Goal: Task Accomplishment & Management: Manage account settings

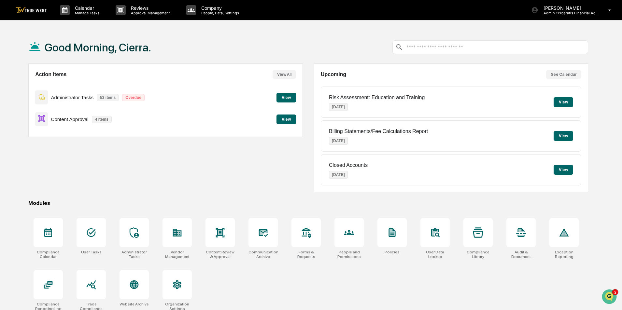
click at [281, 119] on button "View" at bounding box center [286, 120] width 20 height 10
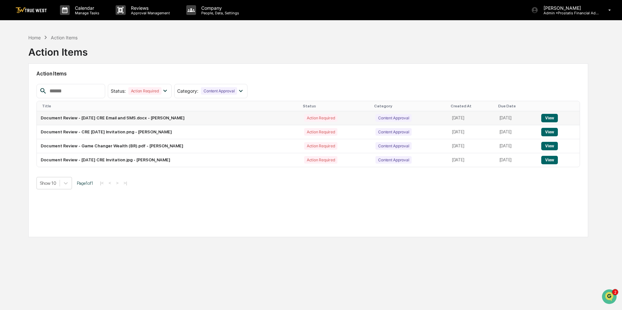
click at [550, 116] on button "View" at bounding box center [549, 118] width 17 height 8
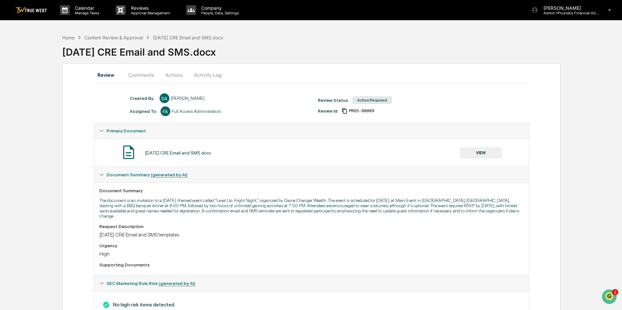
scroll to position [20, 0]
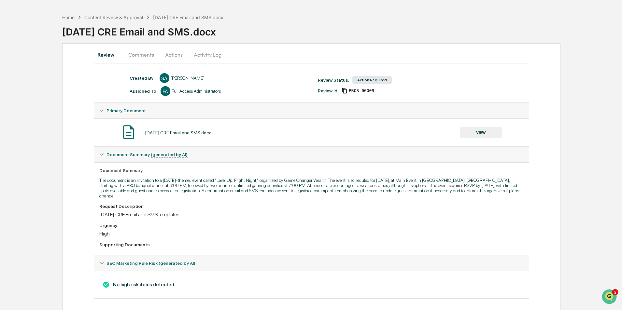
click at [477, 129] on button "VIEW" at bounding box center [481, 132] width 42 height 11
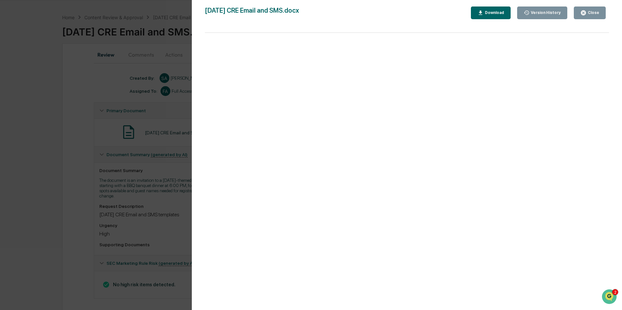
click at [597, 11] on div "Close" at bounding box center [592, 12] width 13 height 5
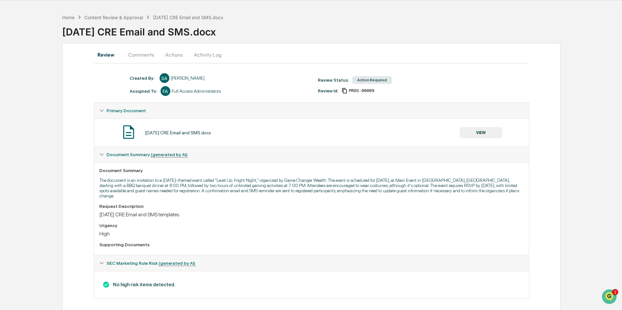
click at [281, 156] on div "Document Summary (generated by AI)" at bounding box center [314, 154] width 417 height 5
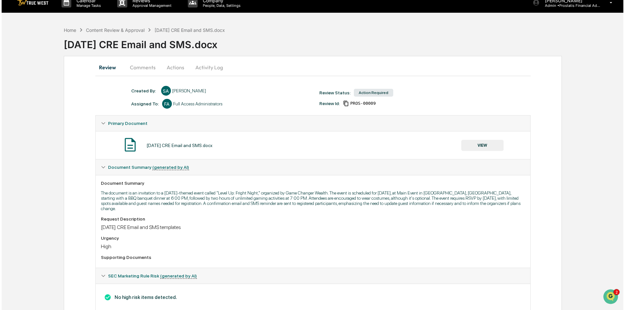
scroll to position [0, 0]
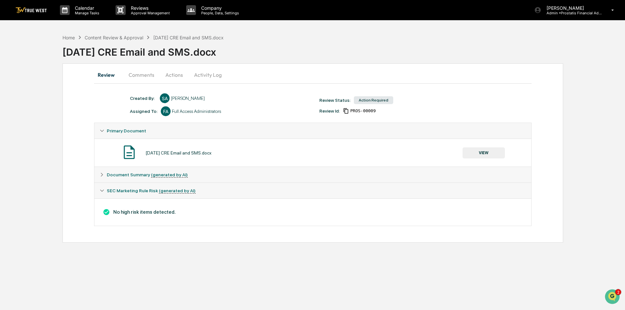
click at [175, 76] on button "Actions" at bounding box center [174, 75] width 29 height 16
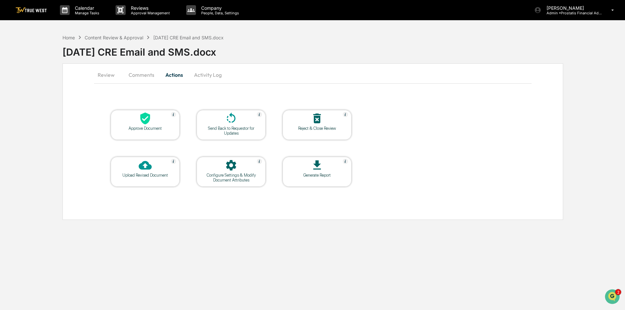
click at [151, 123] on icon at bounding box center [145, 118] width 13 height 13
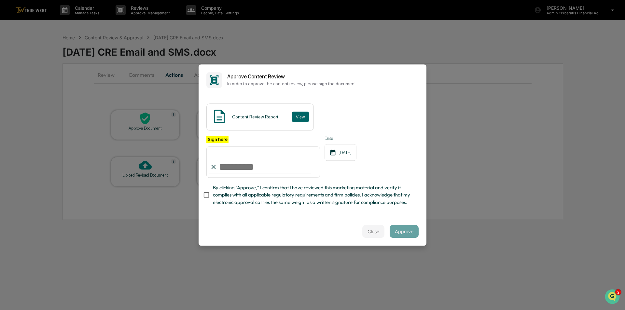
click at [261, 170] on input "Sign here" at bounding box center [263, 161] width 114 height 31
type input "**********"
click at [299, 118] on button "View" at bounding box center [300, 117] width 17 height 10
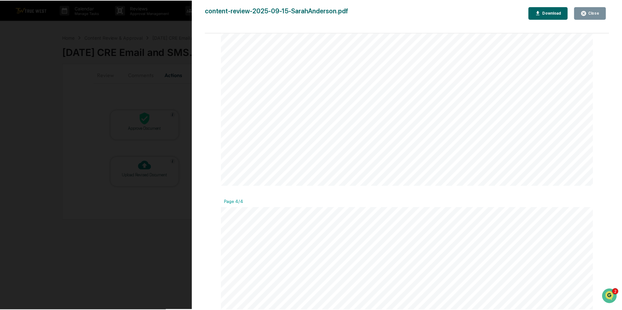
scroll to position [1497, 0]
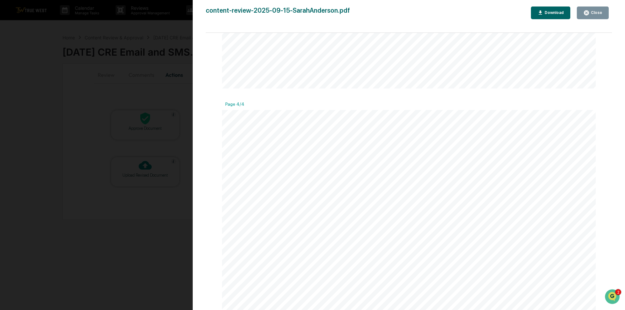
click at [593, 13] on div "Close" at bounding box center [596, 12] width 13 height 5
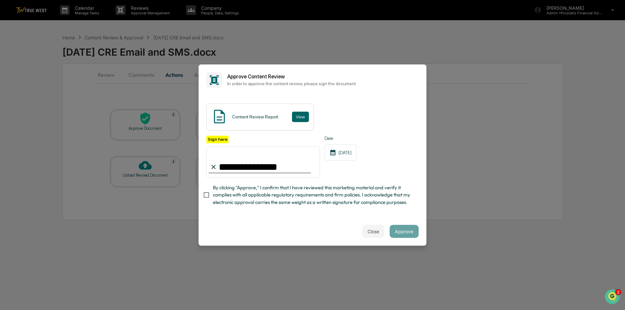
click at [230, 197] on span "By clicking "Approve," I confirm that I have reviewed this marketing material a…" at bounding box center [313, 195] width 201 height 22
click at [411, 236] on button "Approve" at bounding box center [404, 231] width 29 height 13
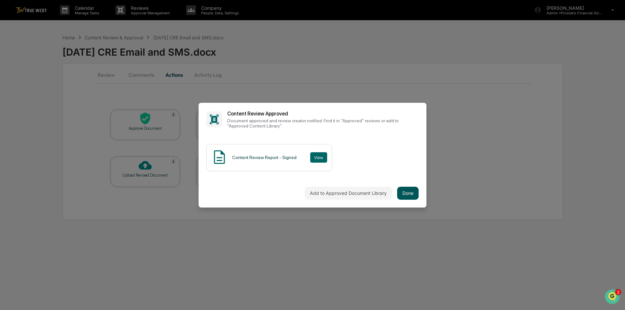
click at [404, 193] on button "Done" at bounding box center [407, 193] width 21 height 13
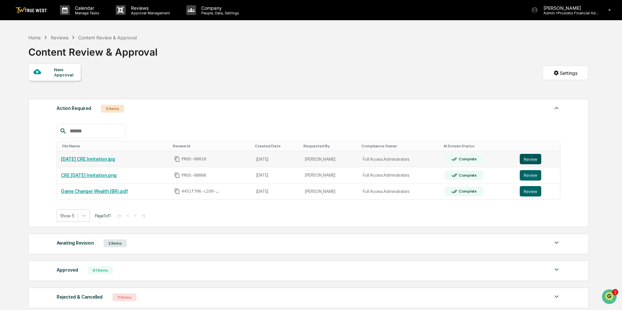
click at [523, 157] on button "Review" at bounding box center [530, 159] width 21 height 10
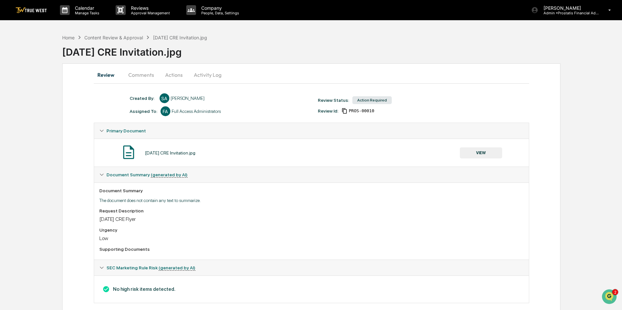
click at [480, 153] on button "VIEW" at bounding box center [481, 152] width 42 height 11
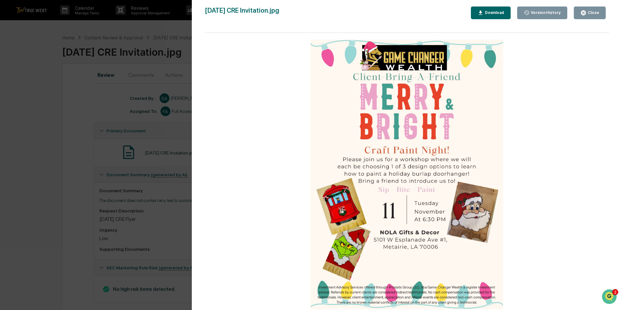
scroll to position [10, 0]
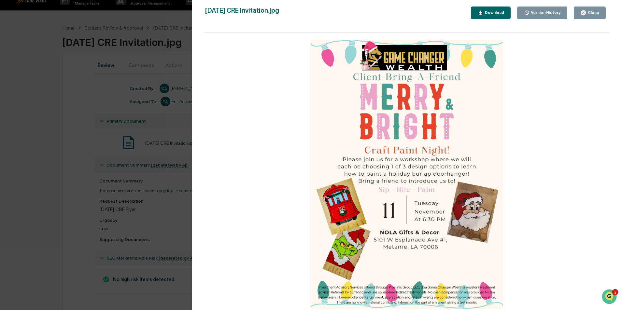
click at [440, 235] on img at bounding box center [406, 175] width 193 height 270
click at [548, 286] on div at bounding box center [407, 175] width 404 height 284
click at [592, 10] on div "Close" at bounding box center [589, 13] width 19 height 6
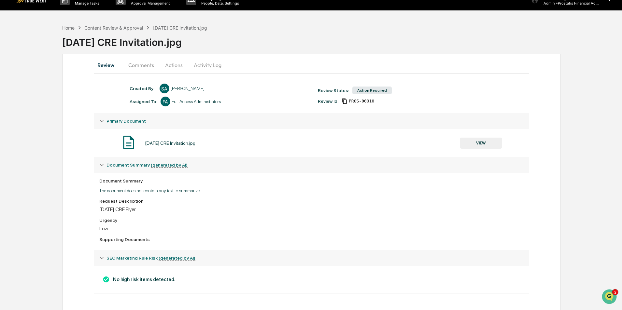
click at [172, 65] on button "Actions" at bounding box center [173, 65] width 29 height 16
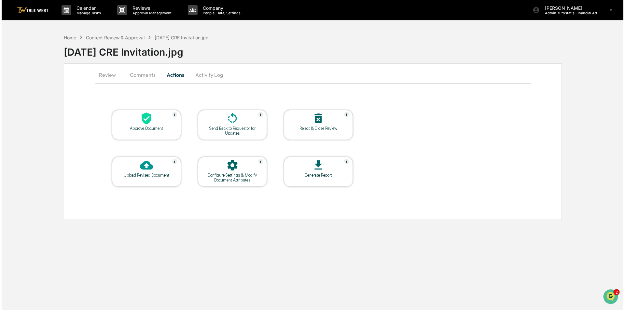
scroll to position [0, 0]
click at [143, 124] on icon at bounding box center [145, 118] width 13 height 13
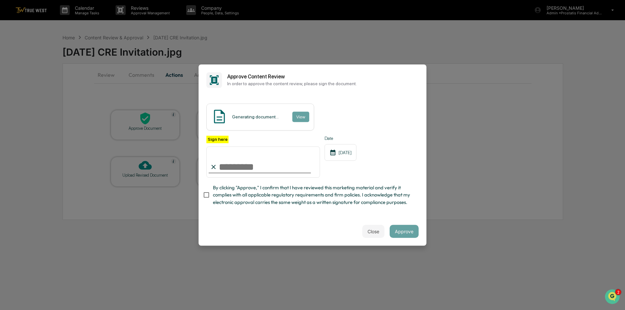
click at [243, 171] on input "Sign here" at bounding box center [263, 161] width 114 height 31
type input "**********"
click at [219, 205] on span "By clicking "Approve," I confirm that I have reviewed this marketing material a…" at bounding box center [313, 195] width 201 height 22
click at [301, 115] on button "View" at bounding box center [300, 117] width 17 height 10
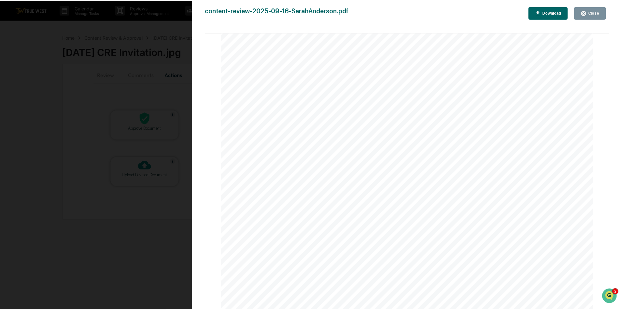
scroll to position [2, 0]
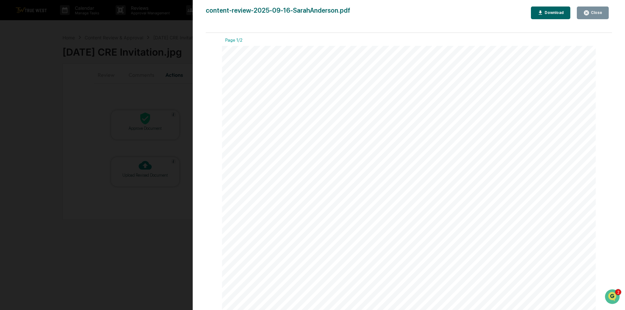
click at [591, 14] on div "Close" at bounding box center [596, 12] width 13 height 5
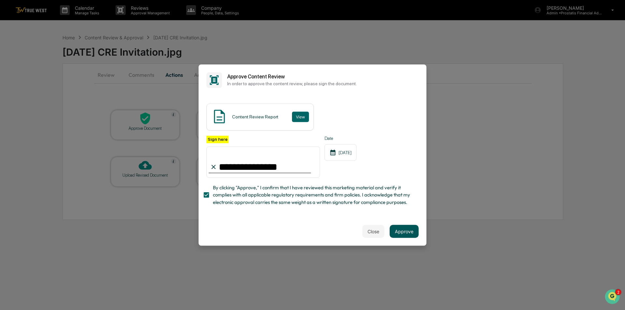
click at [409, 232] on button "Approve" at bounding box center [404, 231] width 29 height 13
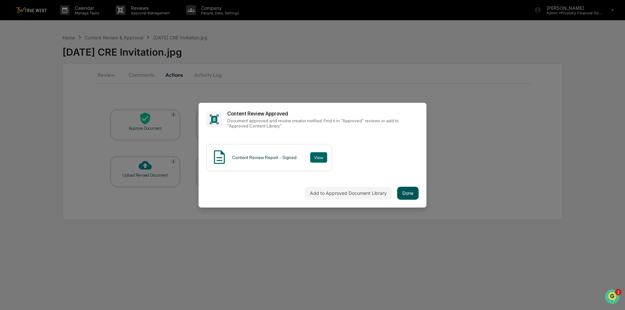
click at [405, 193] on button "Done" at bounding box center [407, 193] width 21 height 13
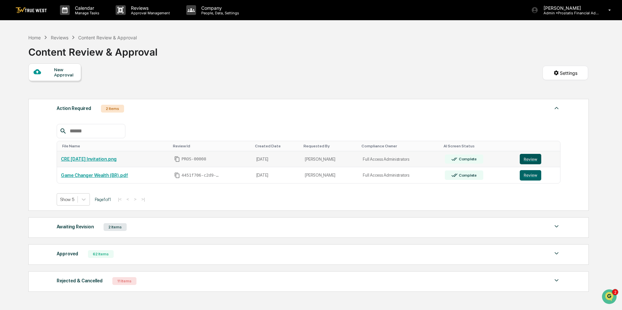
click at [530, 159] on button "Review" at bounding box center [530, 159] width 21 height 10
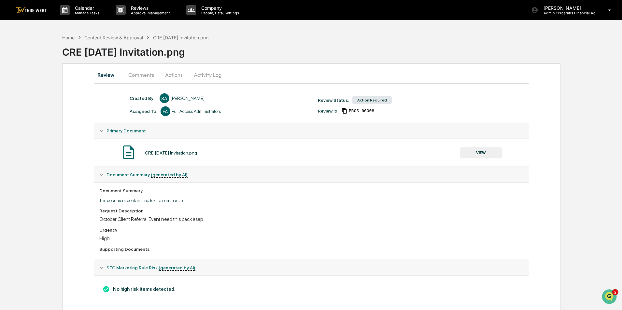
scroll to position [10, 0]
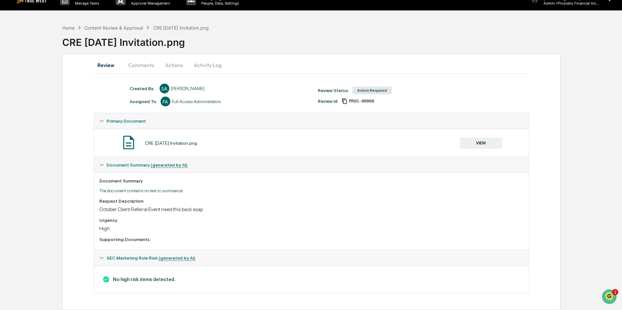
click at [479, 144] on button "VIEW" at bounding box center [481, 143] width 42 height 11
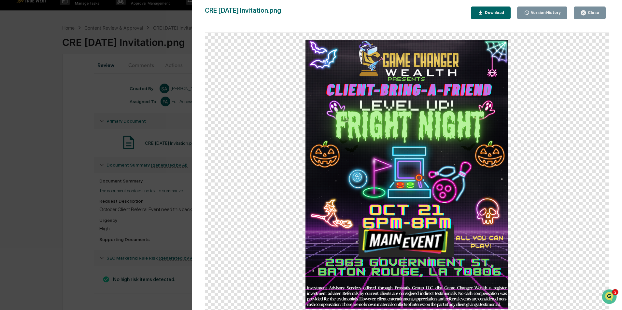
drag, startPoint x: 587, startPoint y: 12, endPoint x: 581, endPoint y: 14, distance: 6.3
click at [586, 12] on icon "button" at bounding box center [583, 12] width 5 height 5
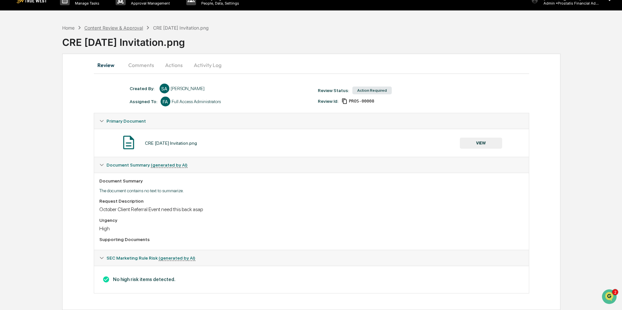
click at [133, 28] on div "Content Review & Approval" at bounding box center [113, 28] width 59 height 6
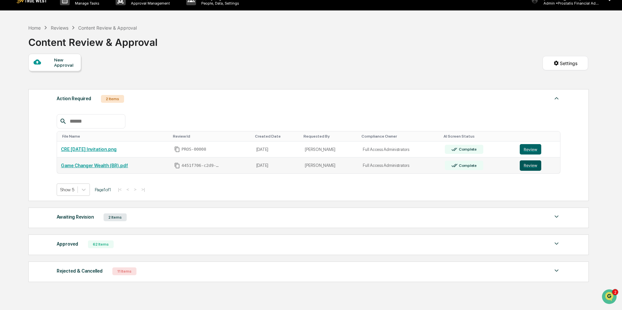
click at [532, 164] on button "Review" at bounding box center [530, 165] width 21 height 10
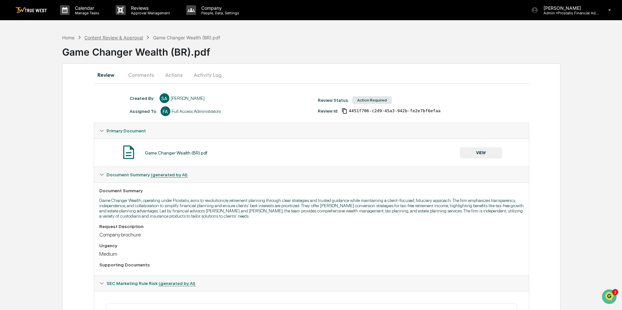
click at [121, 35] on div "Content Review & Approval" at bounding box center [113, 38] width 59 height 6
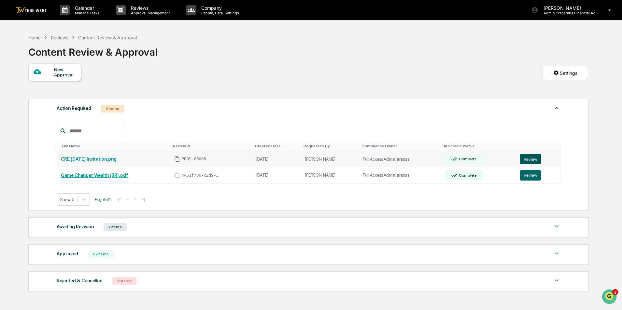
click at [532, 158] on button "Review" at bounding box center [530, 159] width 21 height 10
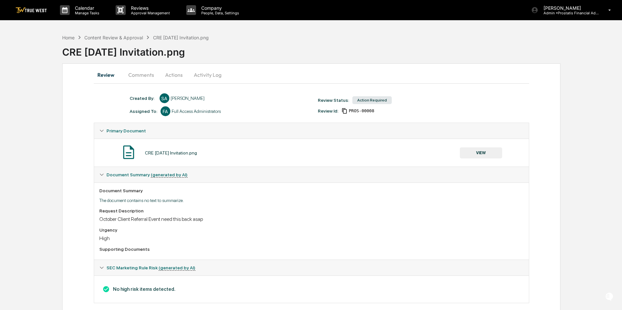
click at [213, 75] on button "Activity Log" at bounding box center [207, 75] width 38 height 16
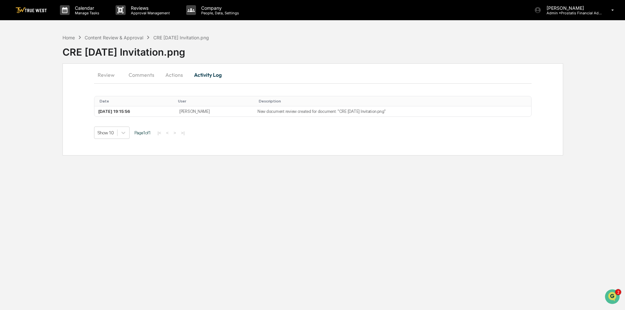
click at [170, 75] on button "Actions" at bounding box center [174, 75] width 29 height 16
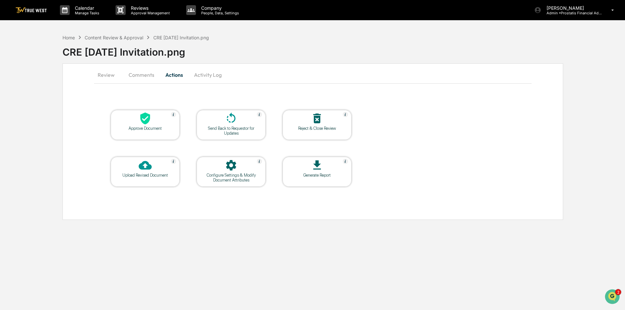
click at [146, 119] on icon at bounding box center [145, 118] width 13 height 13
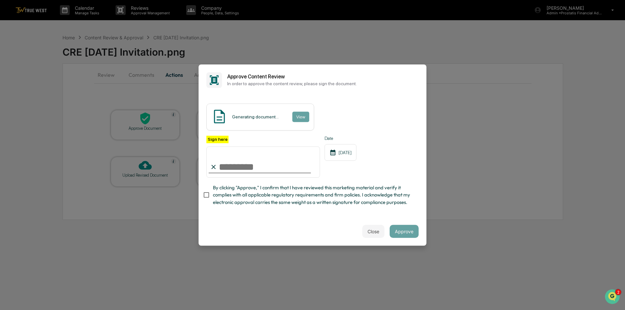
click at [253, 170] on input "Sign here" at bounding box center [263, 161] width 114 height 31
type input "**********"
click at [240, 196] on span "By clicking "Approve," I confirm that I have reviewed this marketing material a…" at bounding box center [313, 195] width 201 height 22
click at [298, 116] on button "View" at bounding box center [300, 117] width 17 height 10
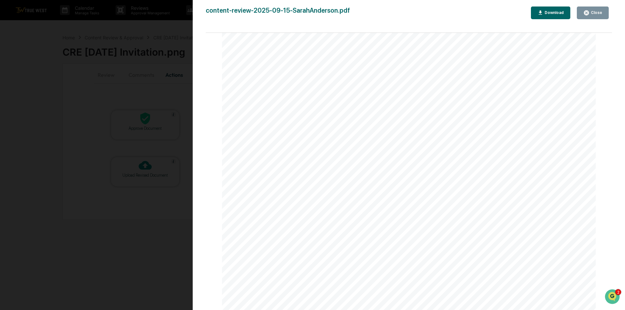
scroll to position [816, 0]
click at [602, 12] on button "Close" at bounding box center [593, 13] width 32 height 13
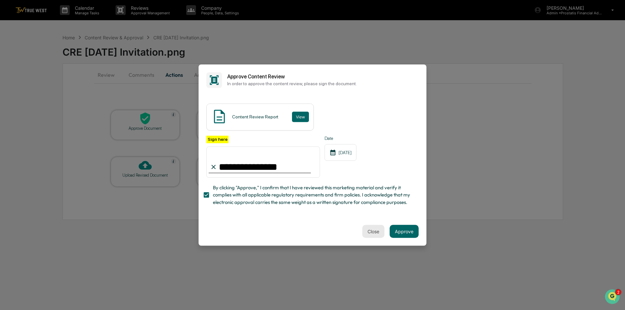
click at [369, 233] on button "Close" at bounding box center [373, 231] width 22 height 13
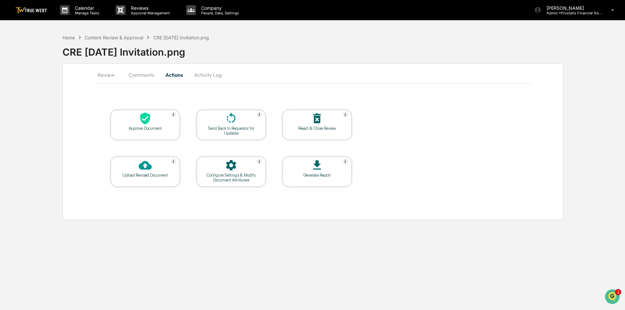
click at [221, 122] on div at bounding box center [231, 119] width 65 height 14
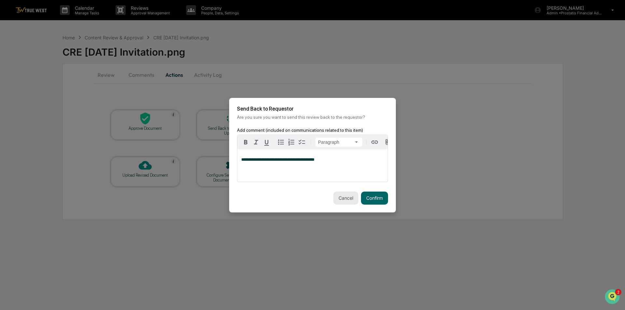
click at [342, 199] on button "Cancel" at bounding box center [345, 198] width 25 height 13
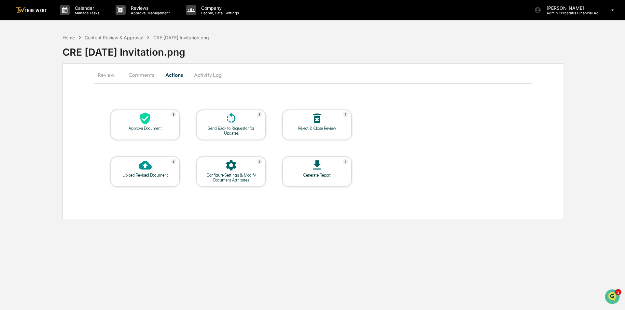
click at [104, 76] on button "Review" at bounding box center [108, 75] width 29 height 16
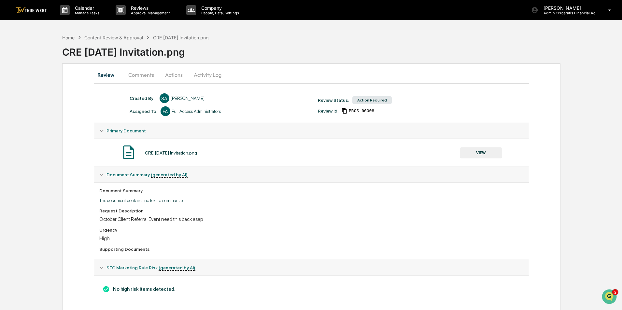
click at [480, 156] on button "VIEW" at bounding box center [481, 152] width 42 height 11
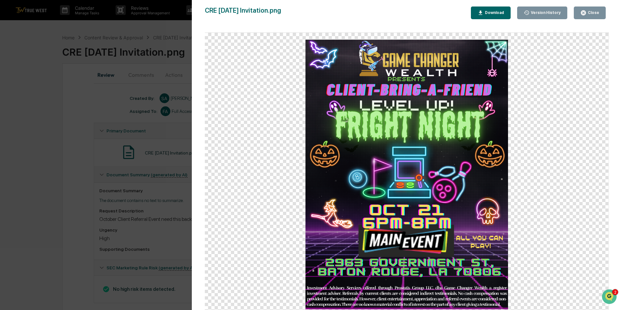
drag, startPoint x: 585, startPoint y: 11, endPoint x: 578, endPoint y: 21, distance: 13.1
click at [585, 11] on icon "button" at bounding box center [583, 12] width 5 height 5
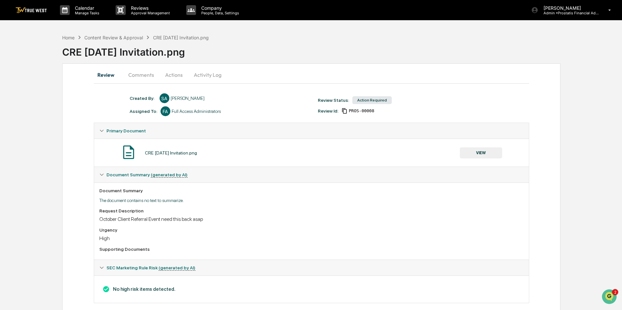
click at [202, 76] on button "Activity Log" at bounding box center [207, 75] width 38 height 16
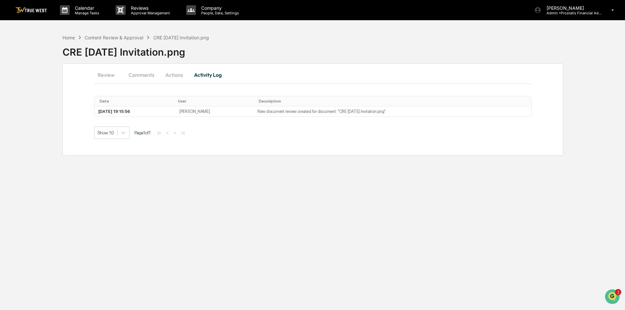
click at [167, 75] on button "Actions" at bounding box center [174, 75] width 29 height 16
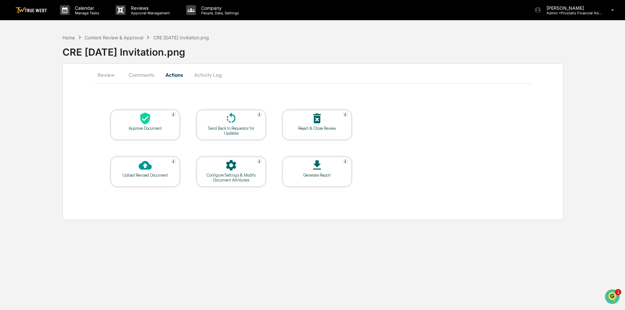
click at [210, 109] on table "Approve Document Send Back to Requestor for Updates Reject & Close Review Uploa…" at bounding box center [231, 148] width 274 height 110
click at [217, 122] on div at bounding box center [231, 119] width 65 height 14
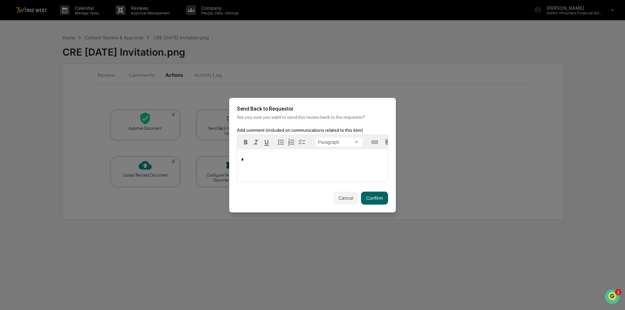
click at [268, 166] on div "*" at bounding box center [312, 165] width 150 height 33
click at [380, 203] on button "Confirm" at bounding box center [374, 198] width 27 height 13
